Goal: Task Accomplishment & Management: Complete application form

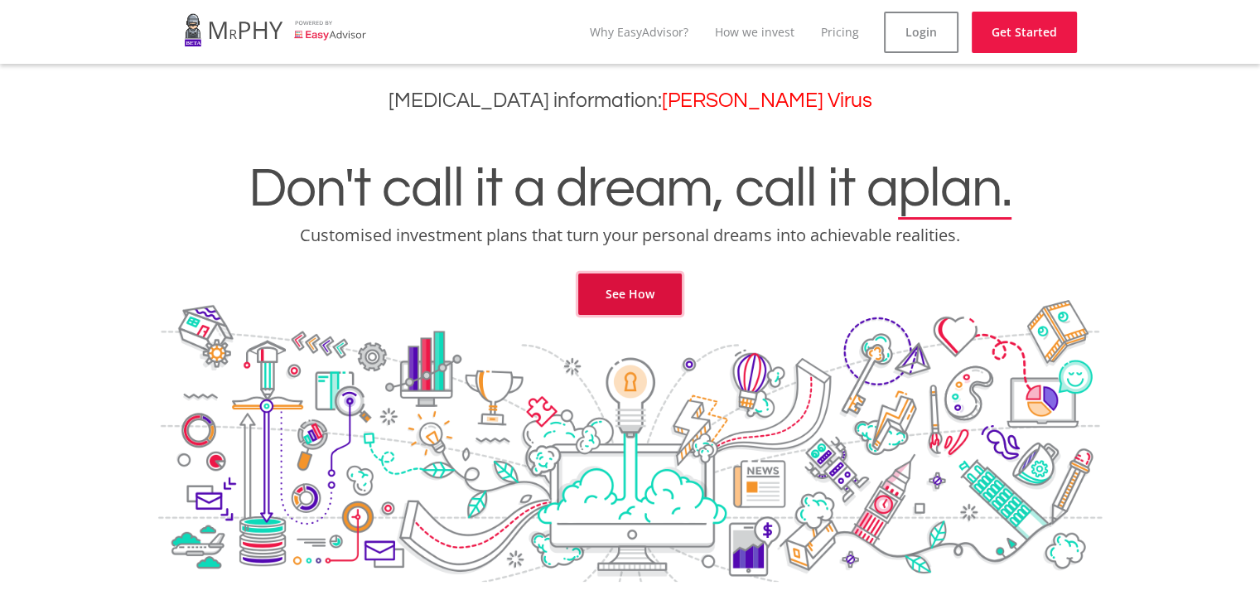
click at [645, 292] on link "See How" at bounding box center [630, 293] width 104 height 41
click at [631, 305] on link "See How" at bounding box center [630, 293] width 104 height 41
click at [923, 25] on link "Login" at bounding box center [921, 32] width 75 height 41
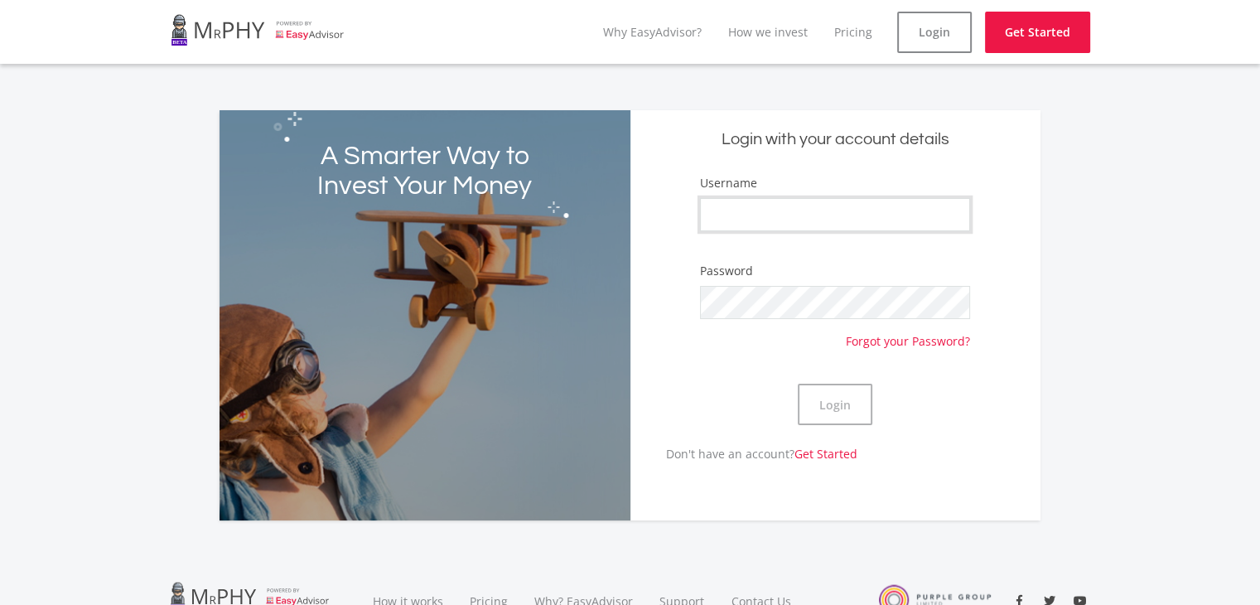
click at [790, 215] on input "Username" at bounding box center [835, 214] width 270 height 33
type input "Kitten29"
click at [839, 411] on button "Login" at bounding box center [835, 404] width 75 height 41
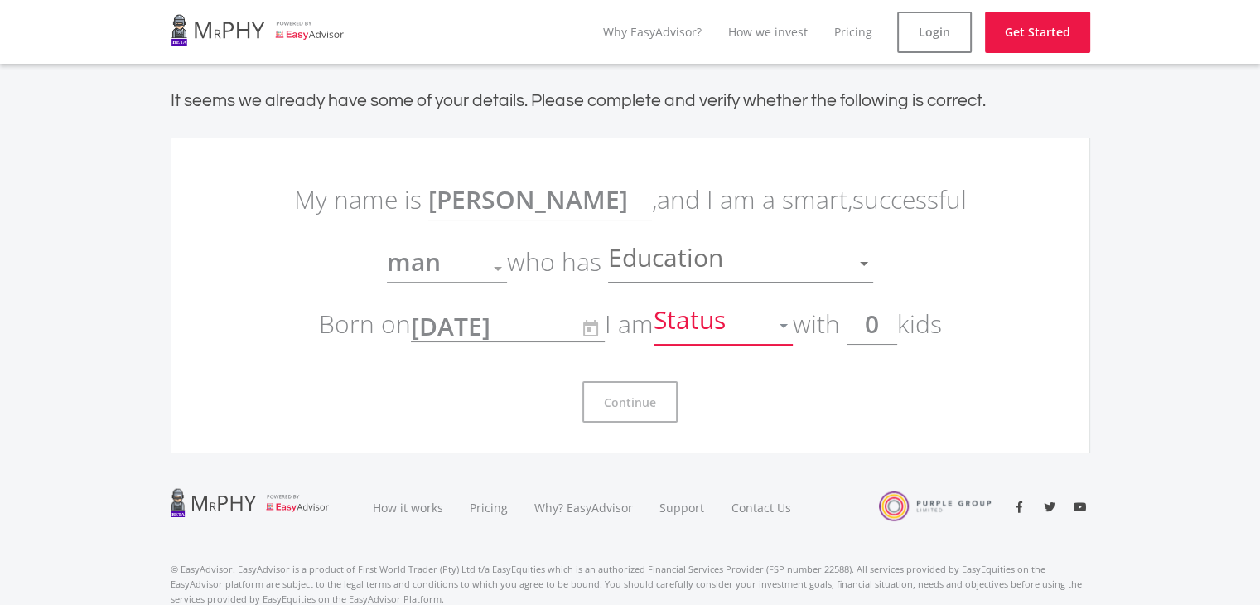
click at [787, 326] on div at bounding box center [783, 326] width 8 height 4
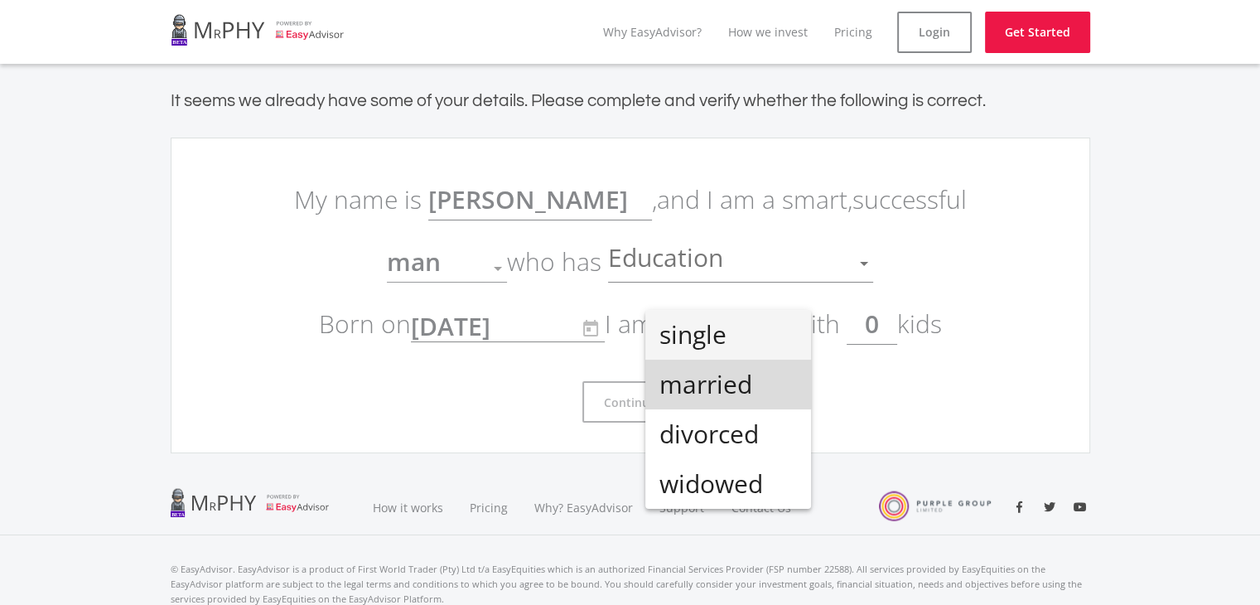
click at [734, 398] on span "married" at bounding box center [728, 385] width 139 height 50
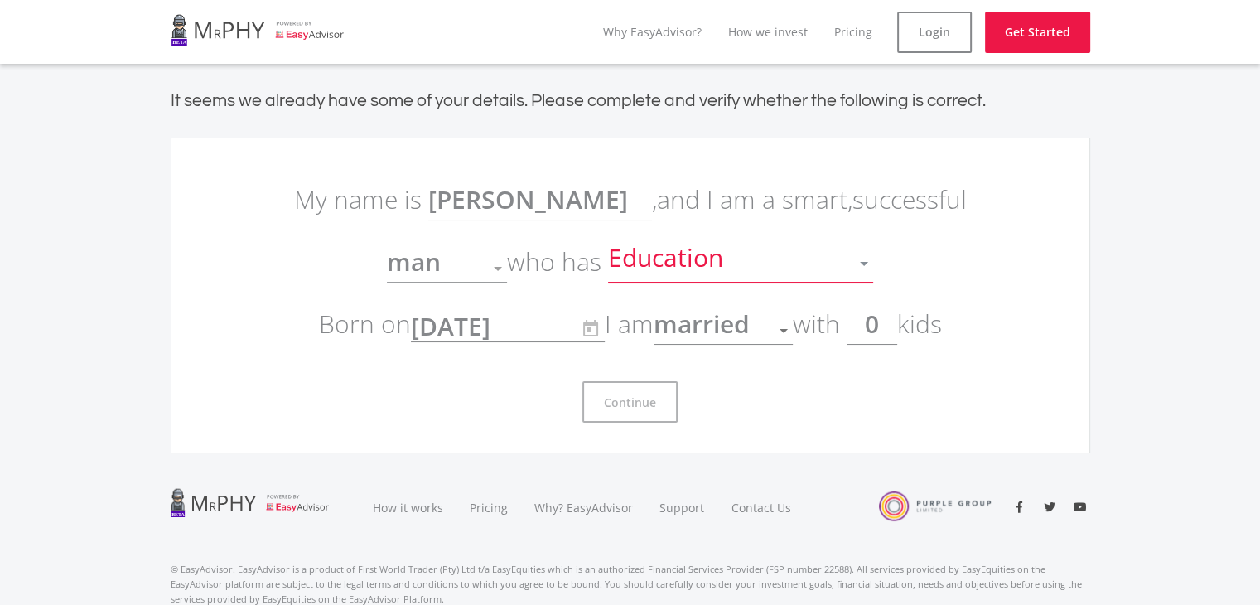
click at [866, 264] on div at bounding box center [864, 264] width 8 height 4
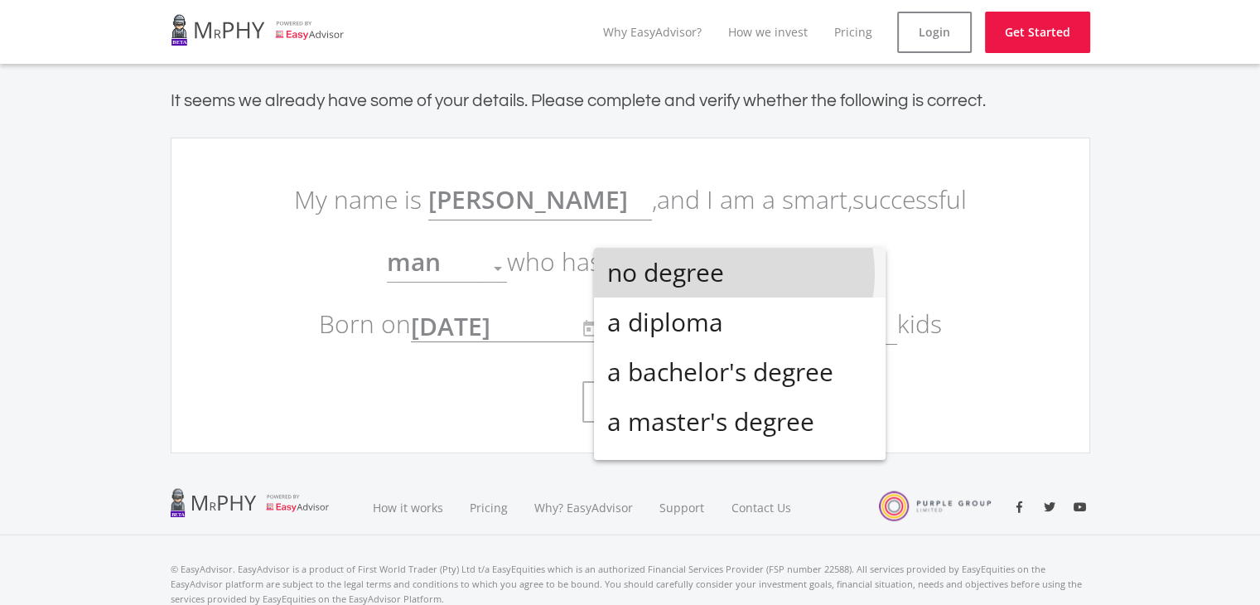
click at [720, 273] on span "no degree" at bounding box center [739, 273] width 265 height 50
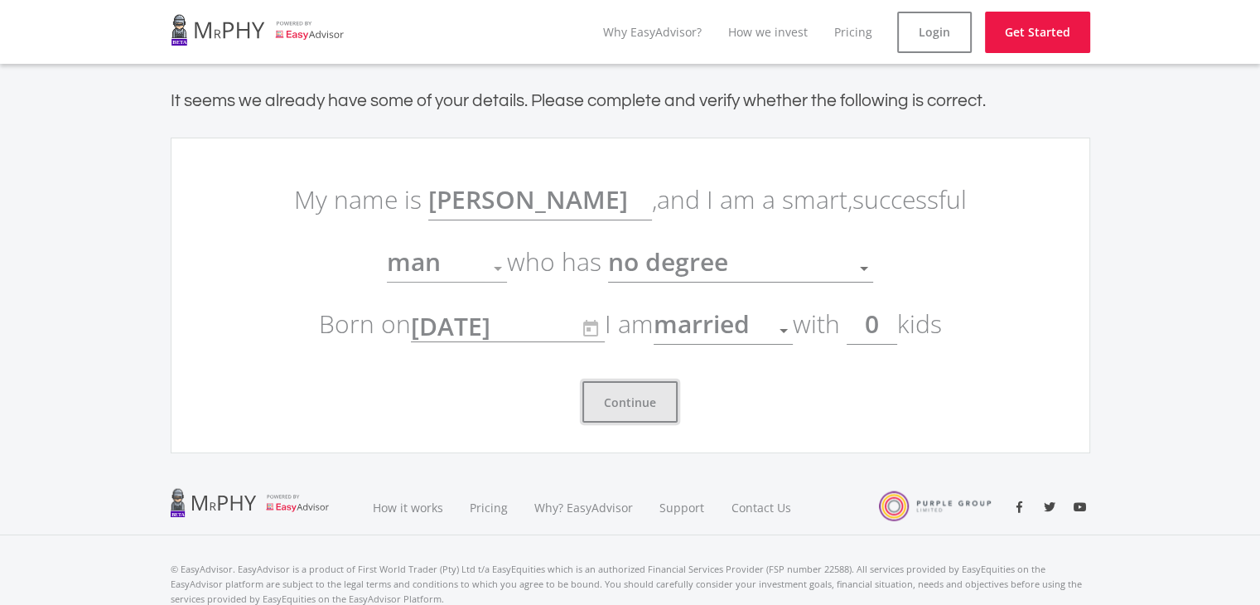
click at [631, 412] on button "Continue" at bounding box center [629, 401] width 95 height 41
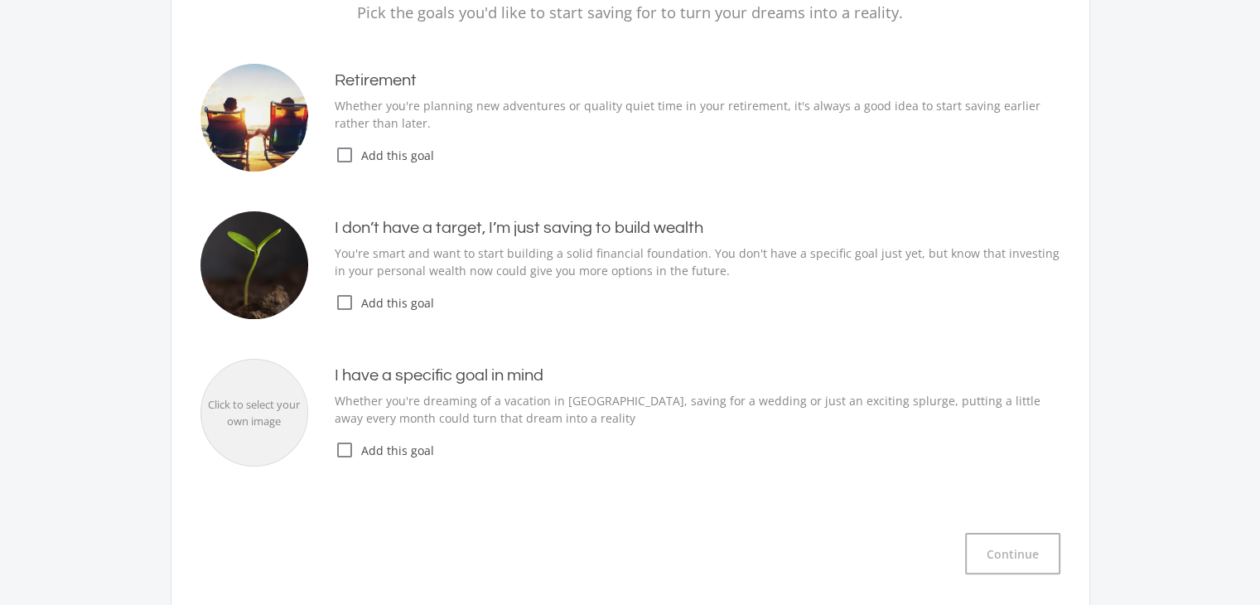
scroll to position [212, 0]
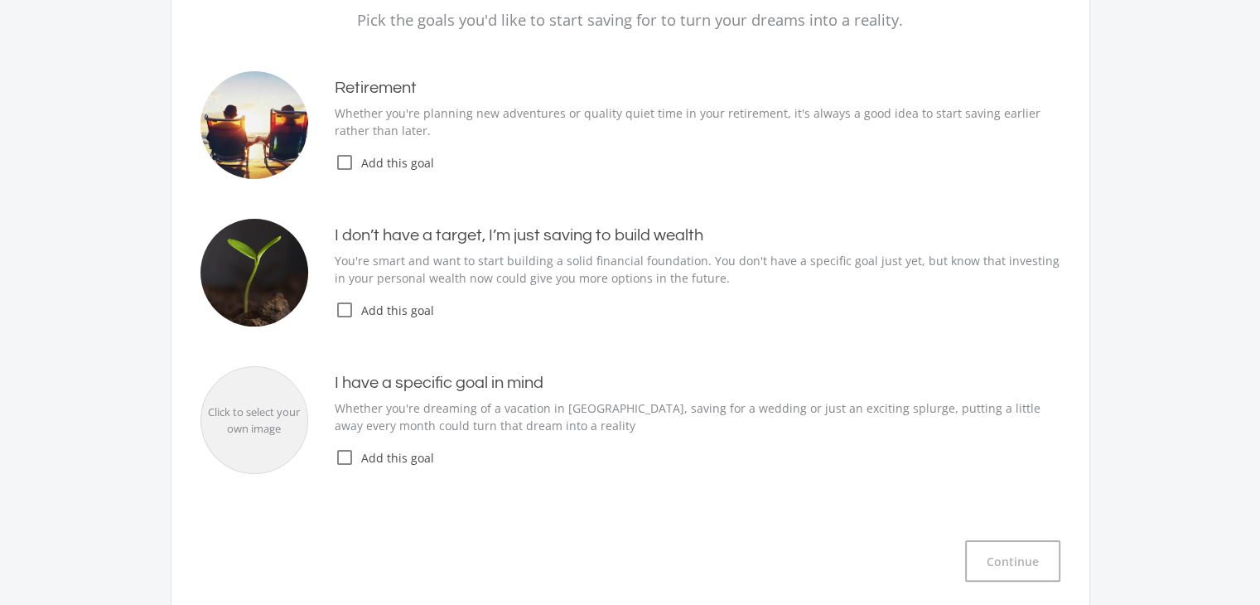
click at [349, 309] on icon "check_box_outline_blank" at bounding box center [345, 310] width 20 height 20
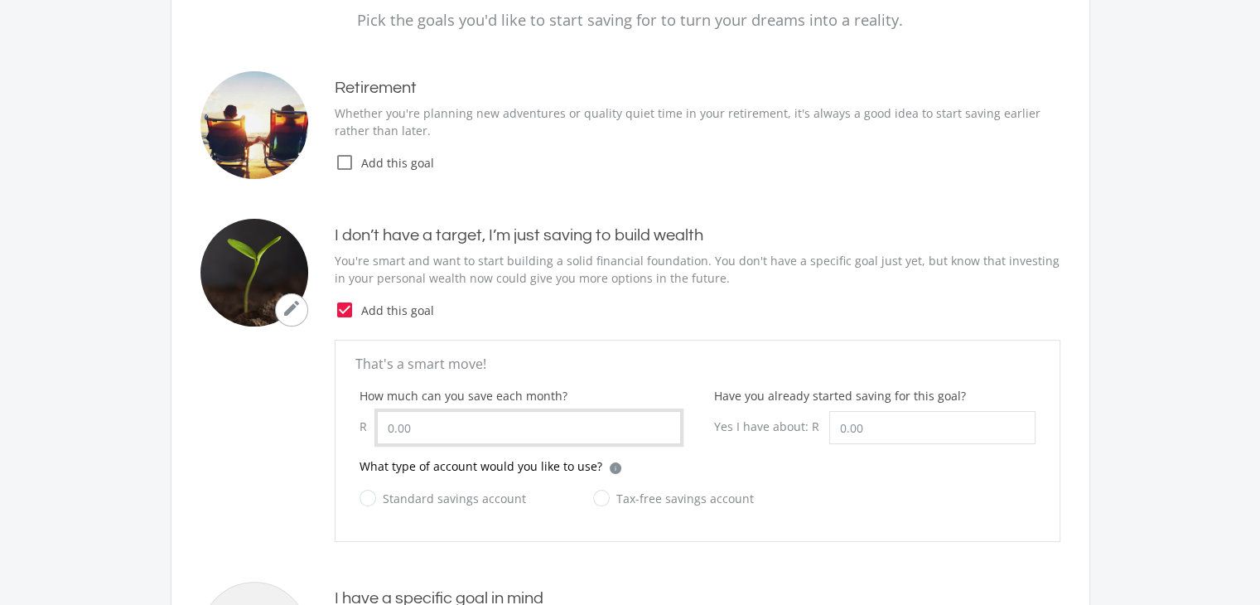
click at [417, 422] on input "How much can you save each month?" at bounding box center [529, 427] width 304 height 33
click at [619, 345] on form "That's a smart move! How much can you save each month? R 1,500.00 Have you alre…" at bounding box center [698, 441] width 726 height 202
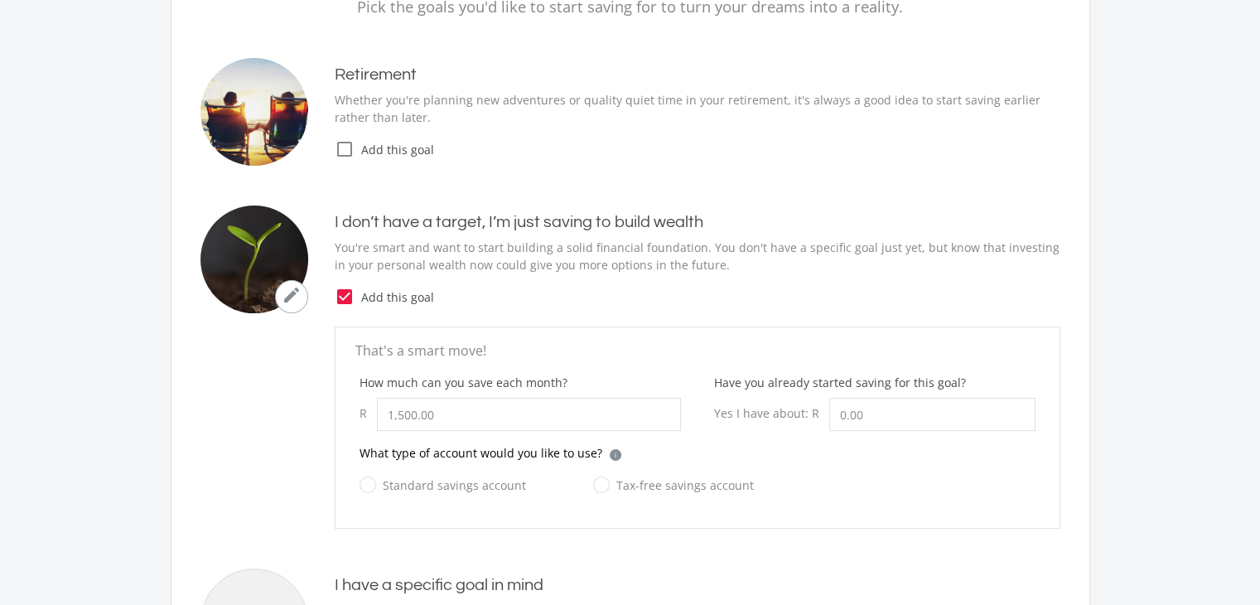
scroll to position [162, 0]
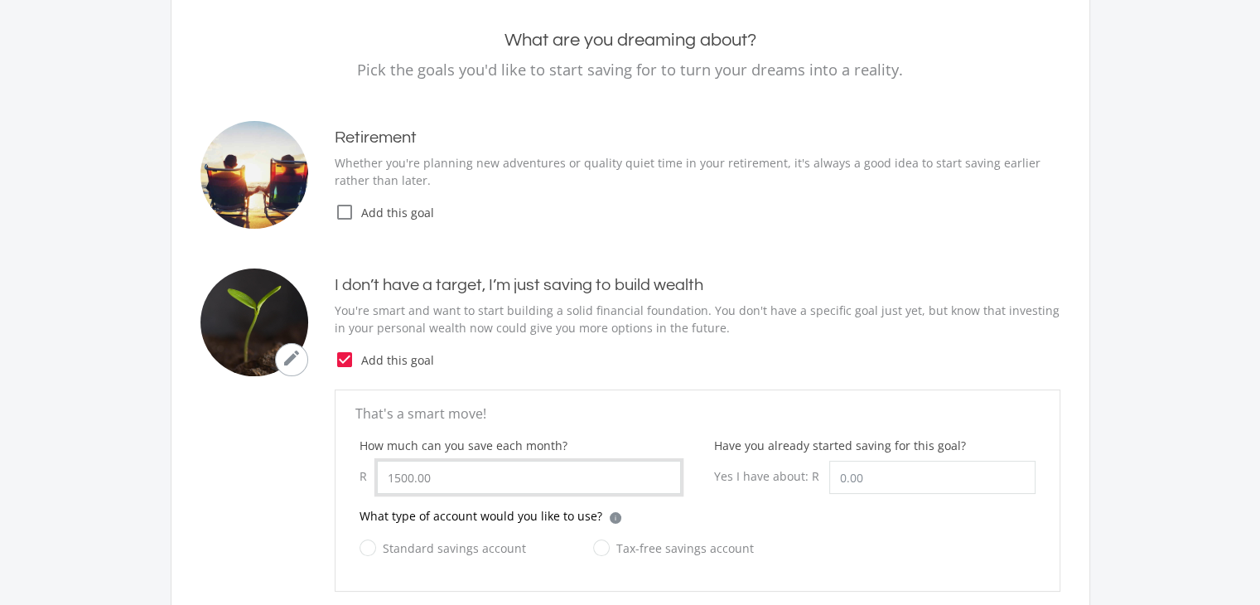
click at [457, 478] on input "1500.00" at bounding box center [529, 477] width 304 height 33
type input "1"
type input "100.00"
click at [888, 331] on p "You're smart and want to start building a solid financial foundation. You don't…" at bounding box center [698, 319] width 726 height 35
click at [344, 210] on icon "check_box_outline_blank" at bounding box center [345, 212] width 20 height 20
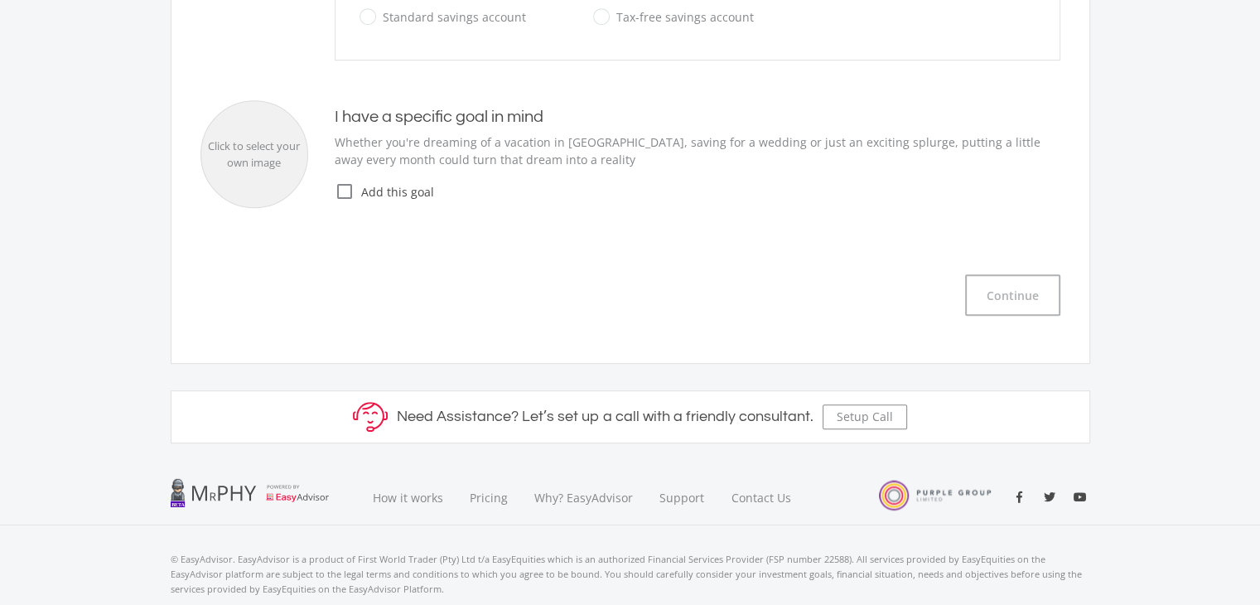
scroll to position [927, 0]
click at [345, 188] on icon "check_box_outline_blank" at bounding box center [345, 189] width 20 height 20
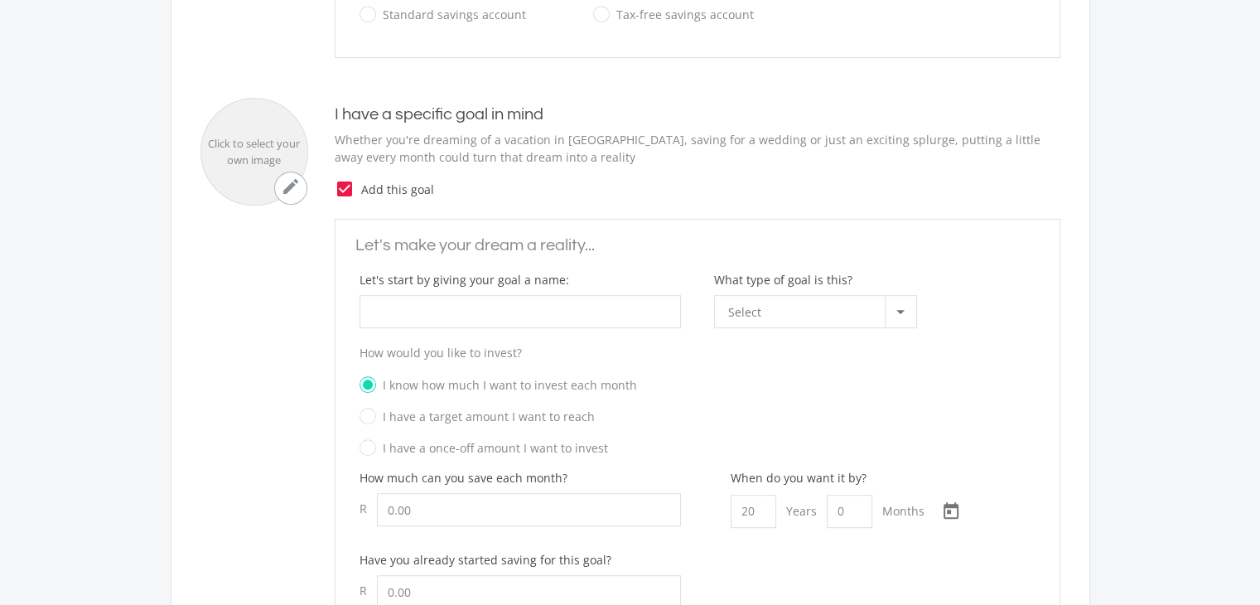
click at [345, 188] on icon "check_box" at bounding box center [345, 189] width 20 height 20
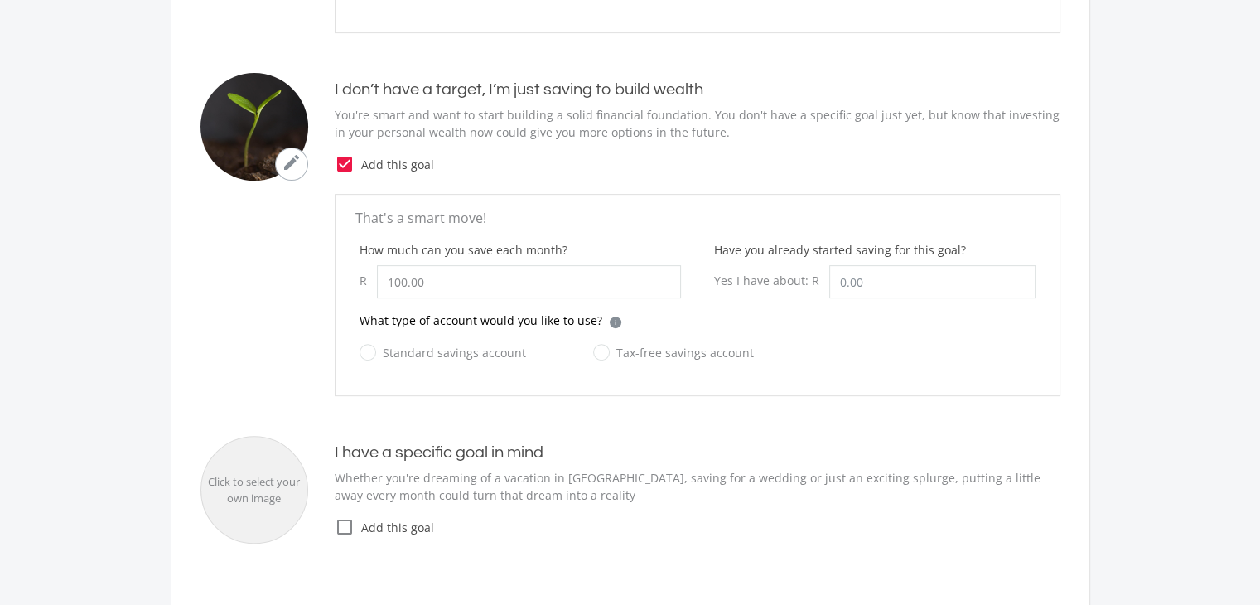
scroll to position [565, 0]
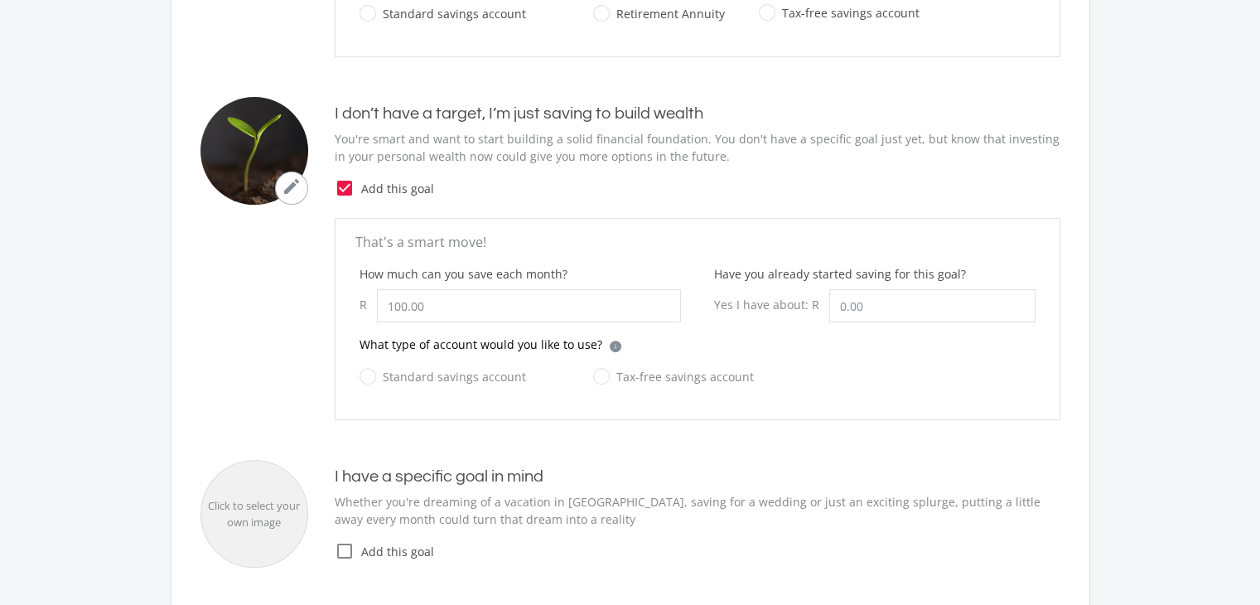
click at [360, 379] on label "Standard savings account" at bounding box center [443, 376] width 166 height 21
click at [360, 379] on input "Standard savings account" at bounding box center [426, 385] width 166 height 33
radio input "true"
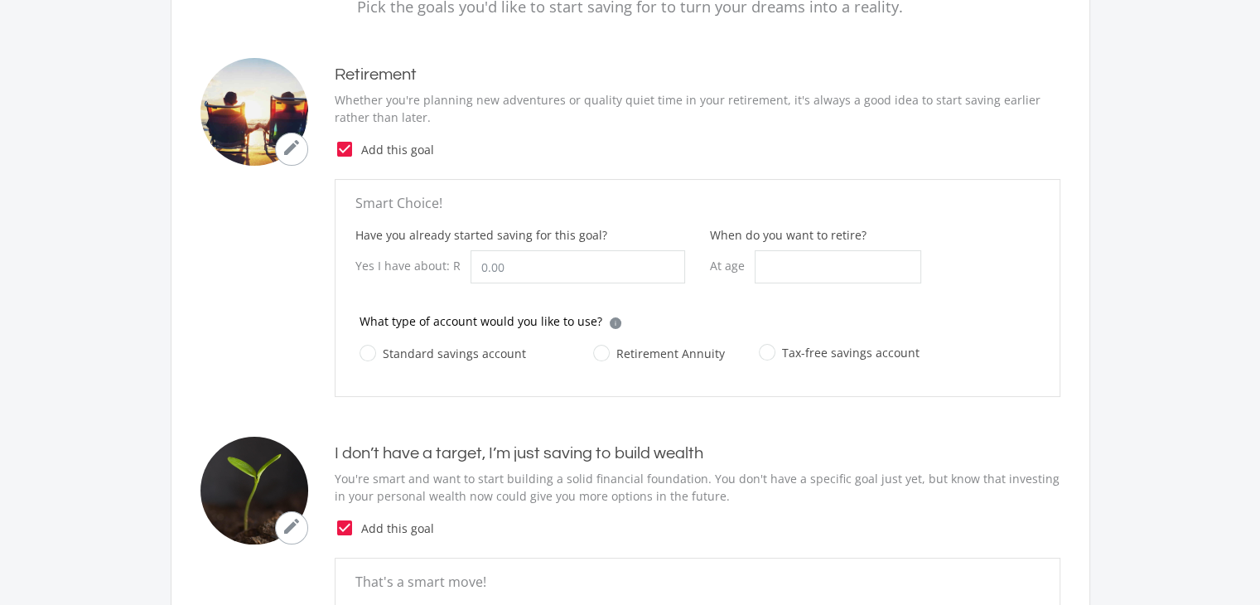
scroll to position [222, 0]
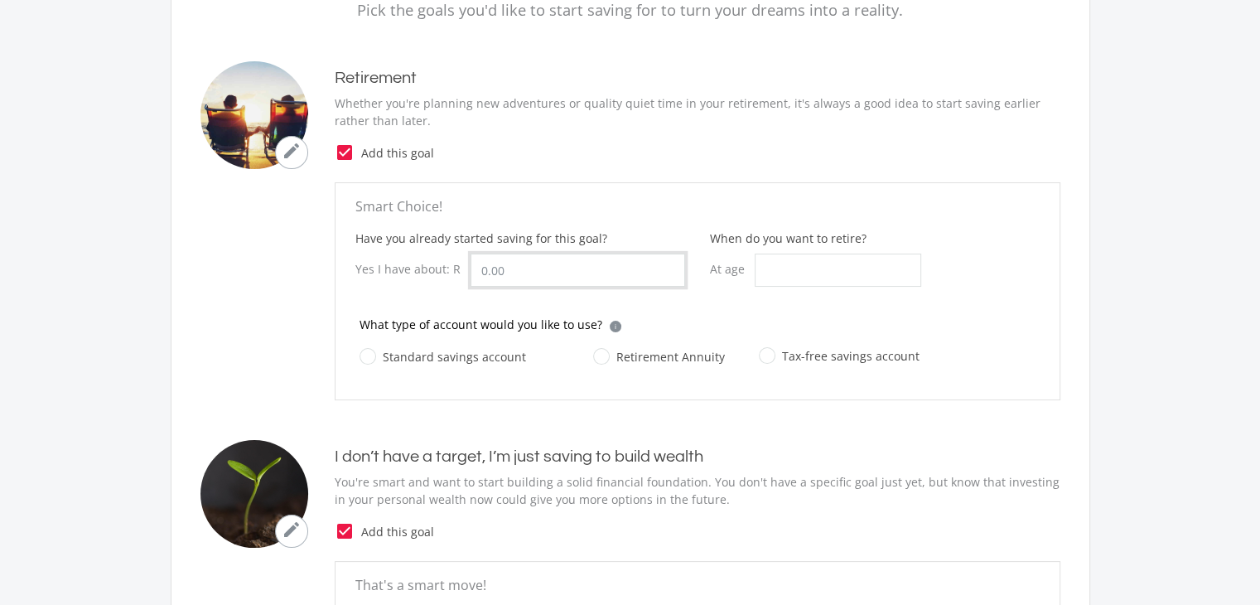
click at [527, 256] on input "Have you already started saving for this goal?" at bounding box center [578, 269] width 215 height 33
type input "500.00"
click at [1176, 341] on ee-setup-page "1 Your Goals 2 Your Finances 3 Your Risk Level 4 Our Recommendation Your Goals …" at bounding box center [630, 508] width 1260 height 1327
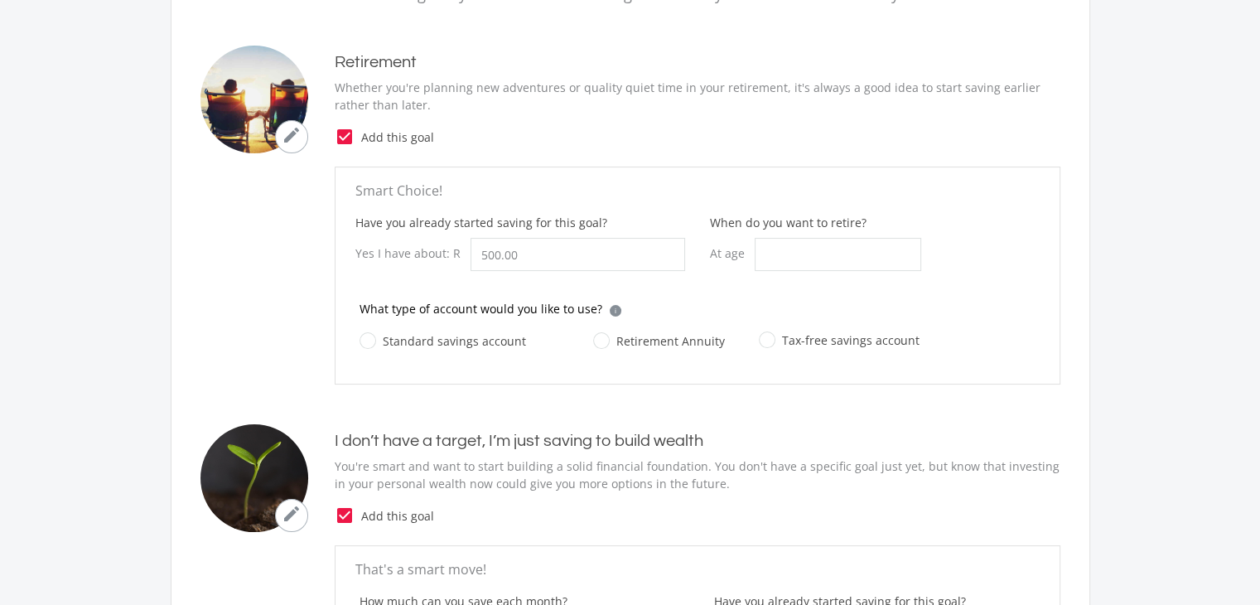
scroll to position [239, 0]
click at [770, 264] on input "When do you want to retire?" at bounding box center [838, 253] width 166 height 33
type input "60"
click at [1014, 289] on div "Have you already started saving for this goal? Yes I have about: R 500.00 When …" at bounding box center [697, 256] width 709 height 86
click at [368, 334] on label "Standard savings account" at bounding box center [443, 340] width 166 height 21
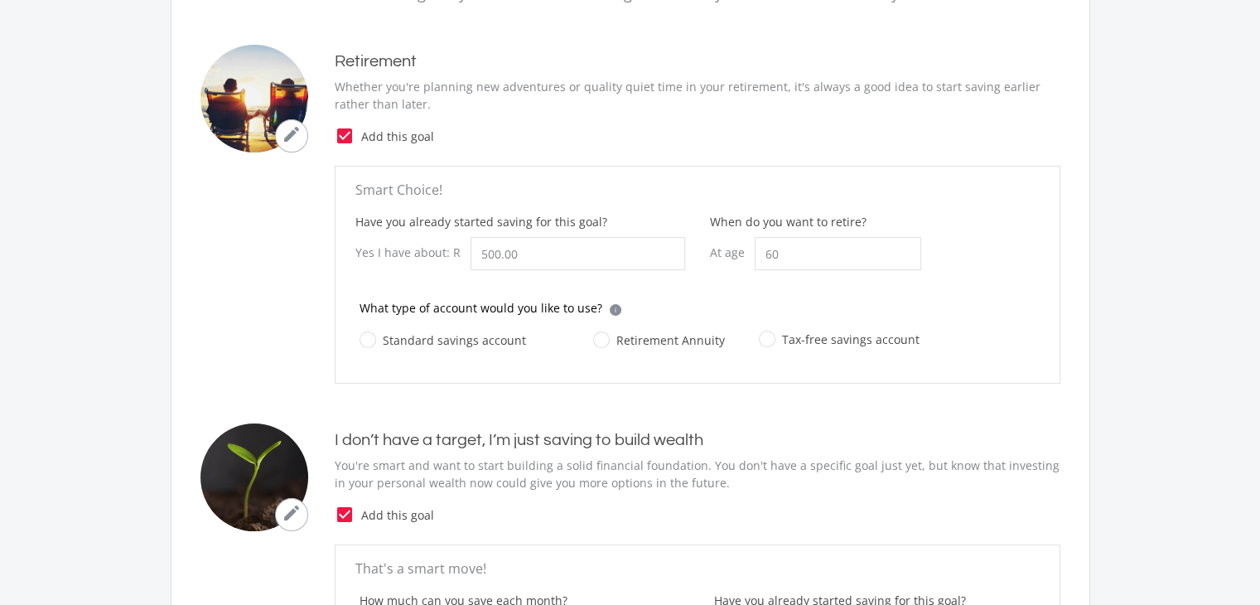
click at [368, 334] on input "Standard savings account" at bounding box center [426, 349] width 166 height 33
radio input "true"
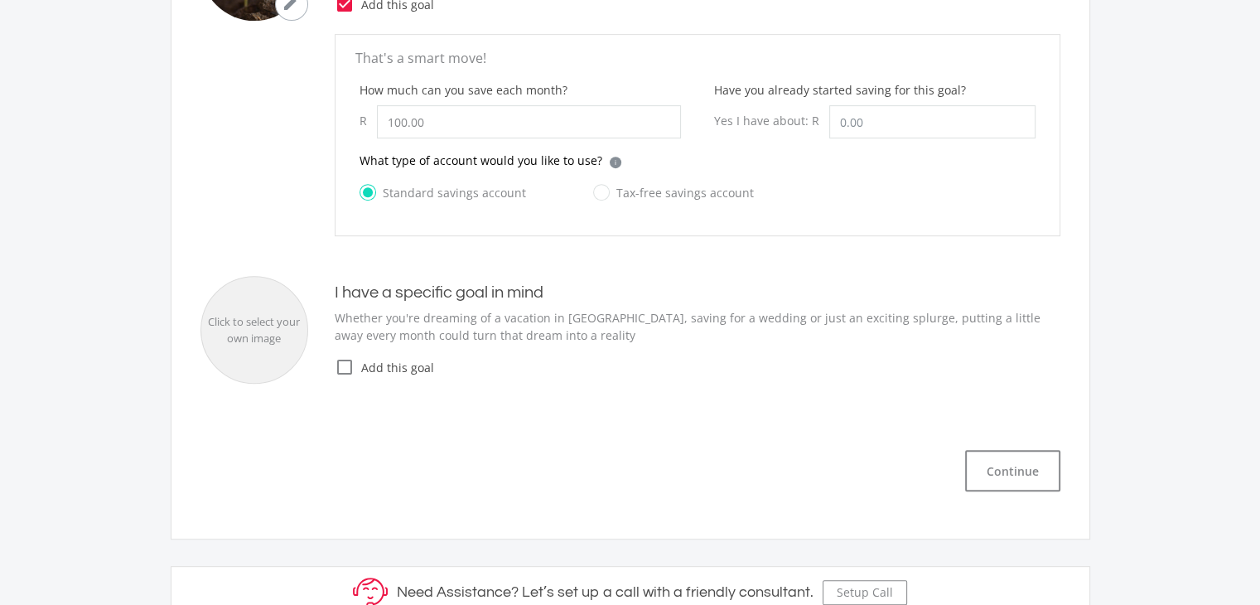
scroll to position [756, 0]
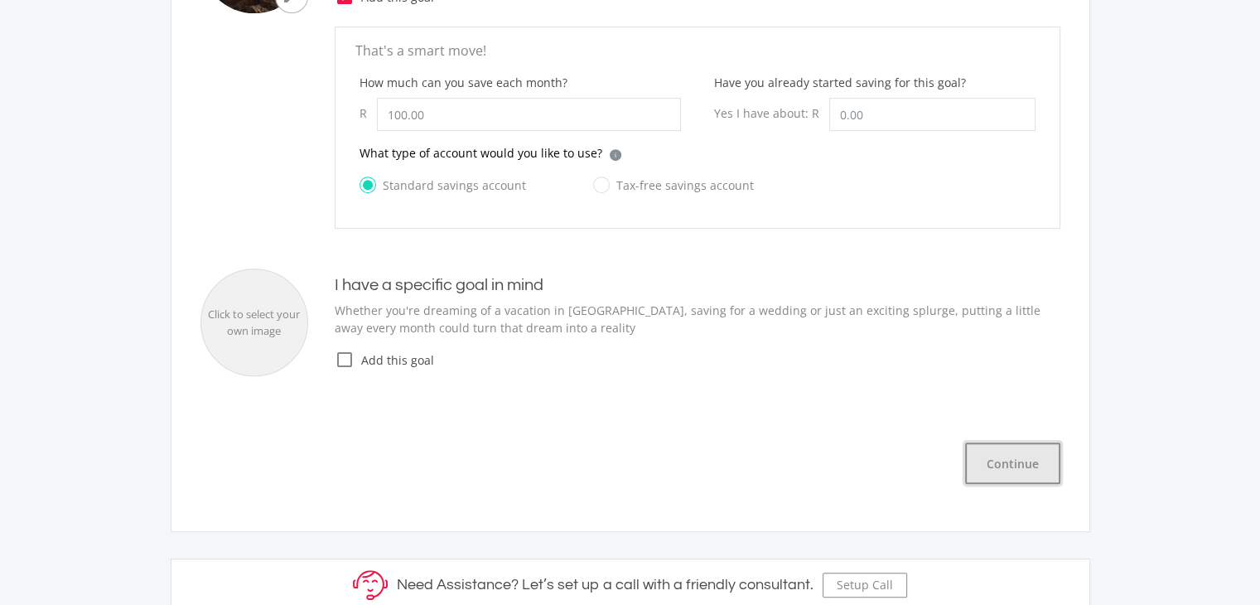
click at [1006, 452] on button "Continue" at bounding box center [1012, 462] width 95 height 41
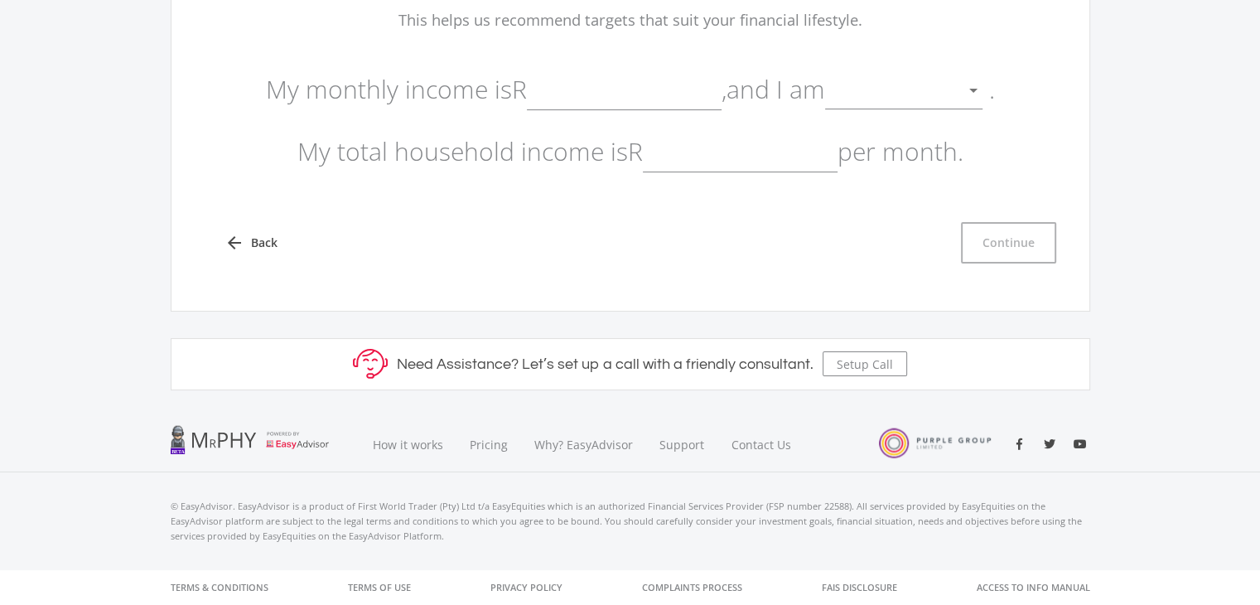
scroll to position [209, 0]
